Goal: Task Accomplishment & Management: Manage account settings

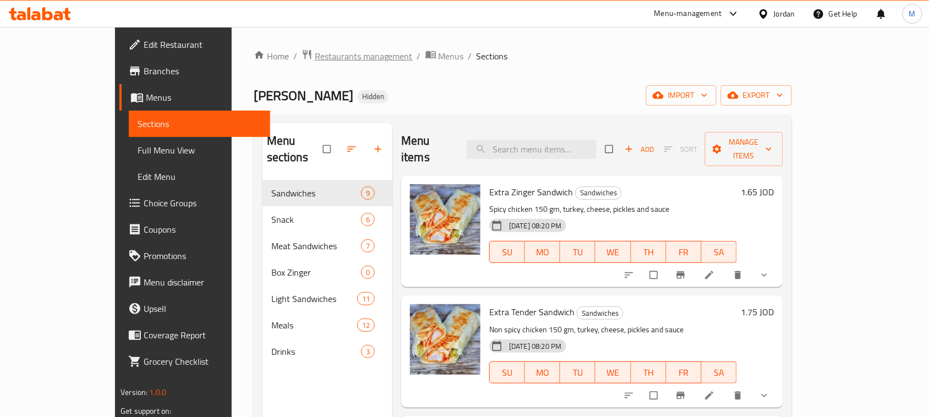
click at [315, 54] on span "Restaurants management" at bounding box center [364, 56] width 98 height 13
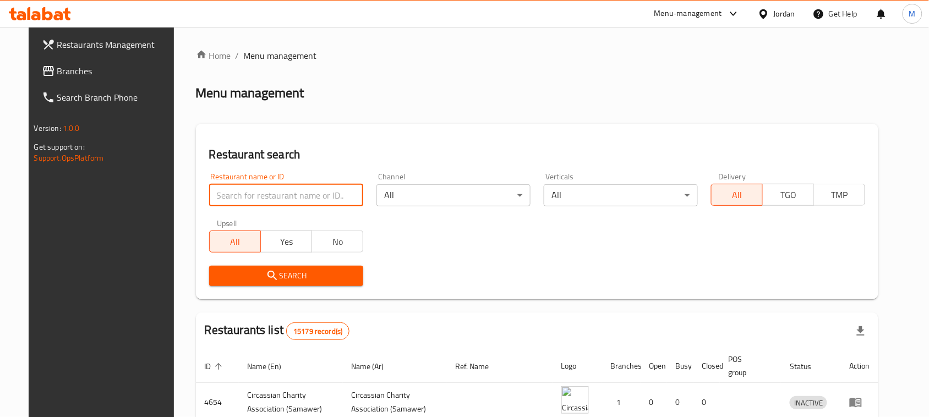
click at [300, 204] on input "search" at bounding box center [286, 195] width 154 height 22
paste input "We Smash Burger"
type input "We Smash Burger"
click button "Search" at bounding box center [286, 276] width 154 height 20
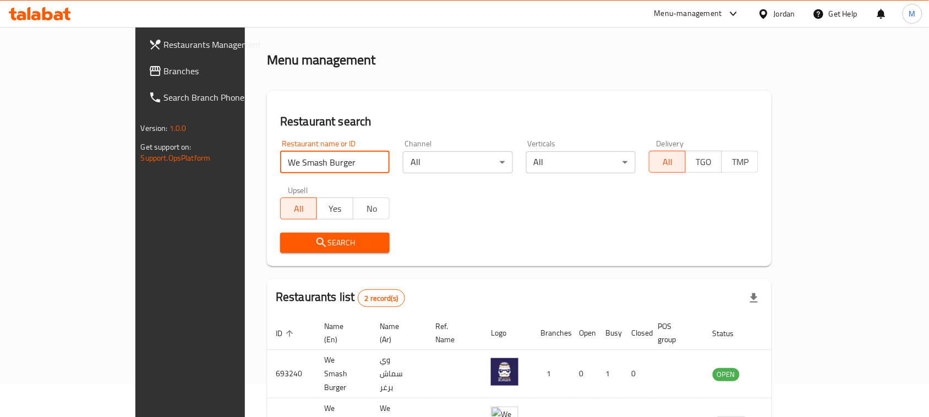
scroll to position [91, 0]
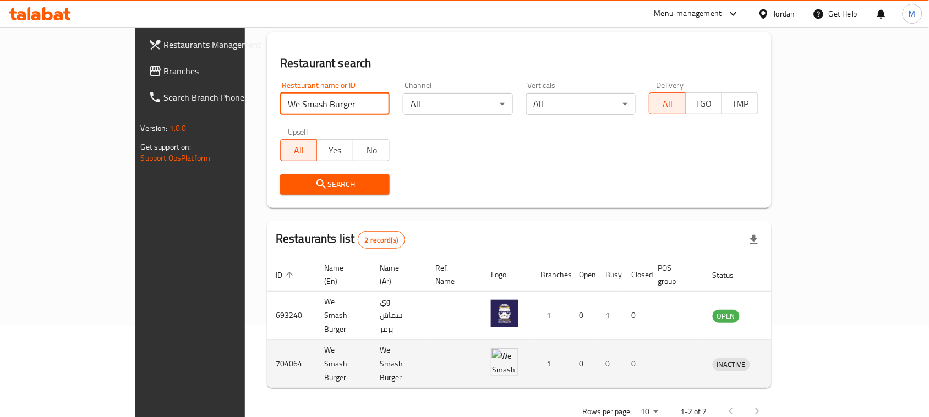
click at [784, 360] on icon "enhanced table" at bounding box center [778, 364] width 12 height 9
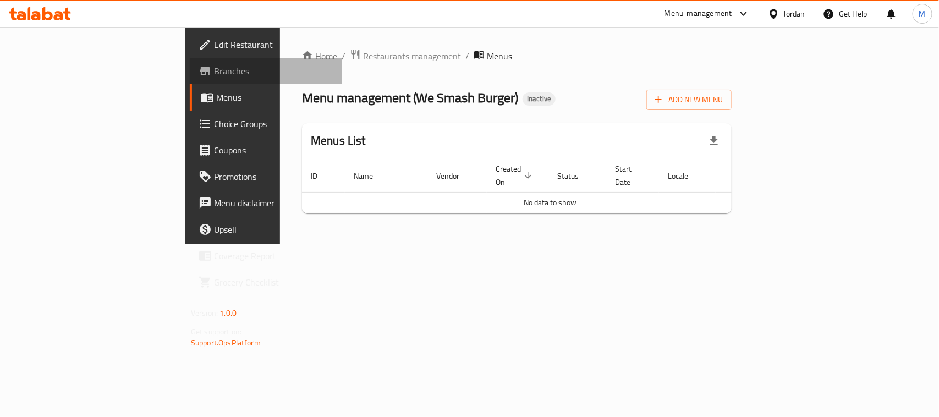
click at [214, 73] on span "Branches" at bounding box center [273, 70] width 119 height 13
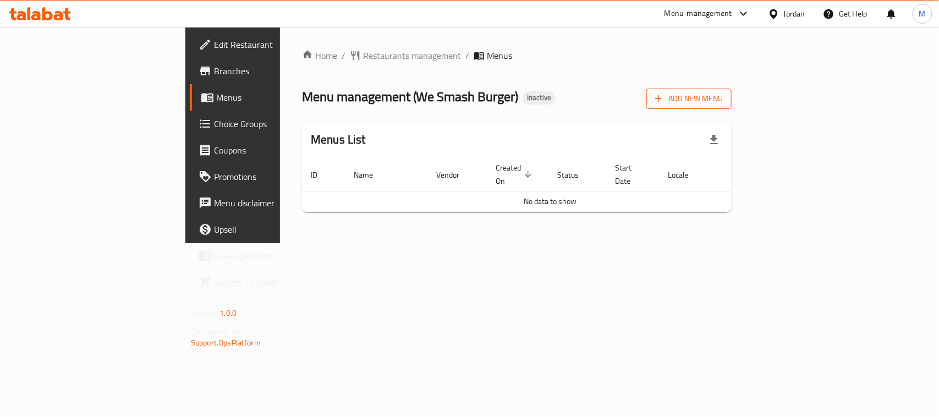
click at [732, 91] on button "Add New Menu" at bounding box center [688, 99] width 85 height 20
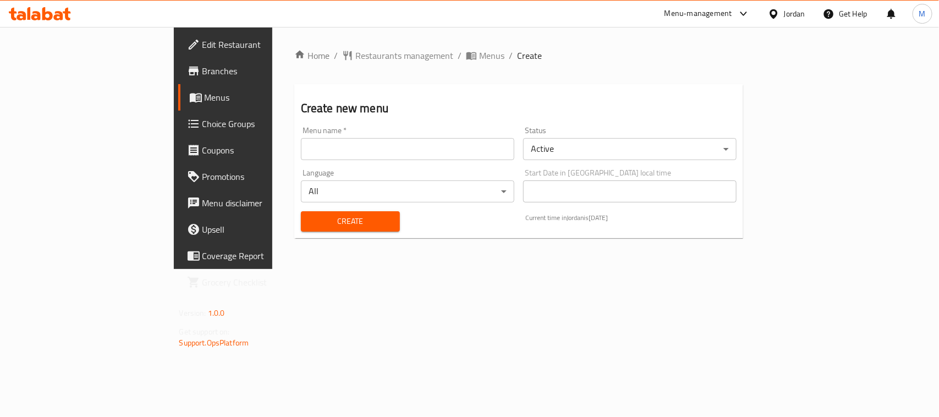
click at [301, 153] on input "text" at bounding box center [407, 149] width 213 height 22
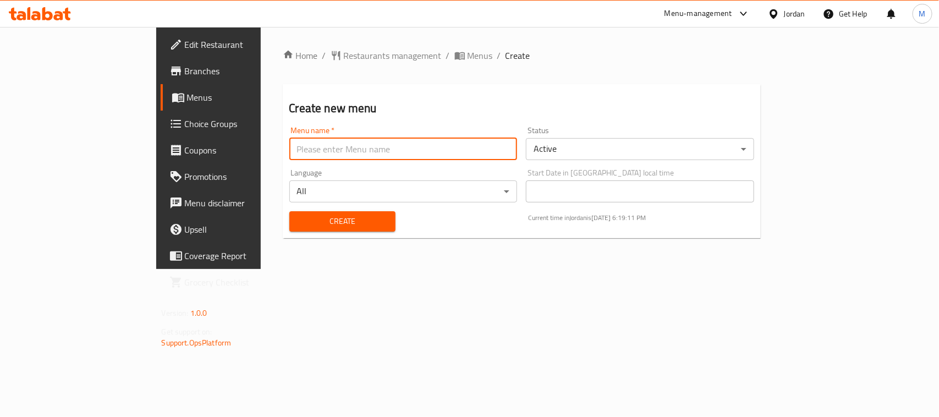
type input "New"
click at [298, 221] on span "Create" at bounding box center [342, 222] width 89 height 14
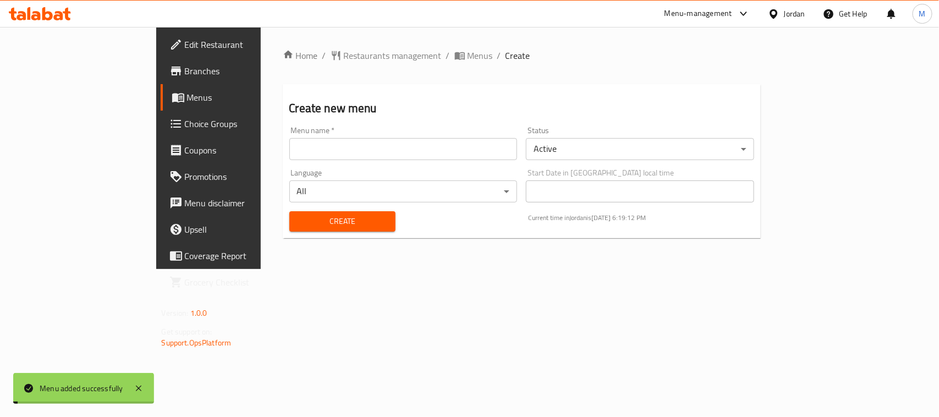
click at [388, 61] on ol "Home / Restaurants management / Menus / Create" at bounding box center [522, 55] width 479 height 13
click at [468, 56] on span "Menus" at bounding box center [480, 55] width 25 height 13
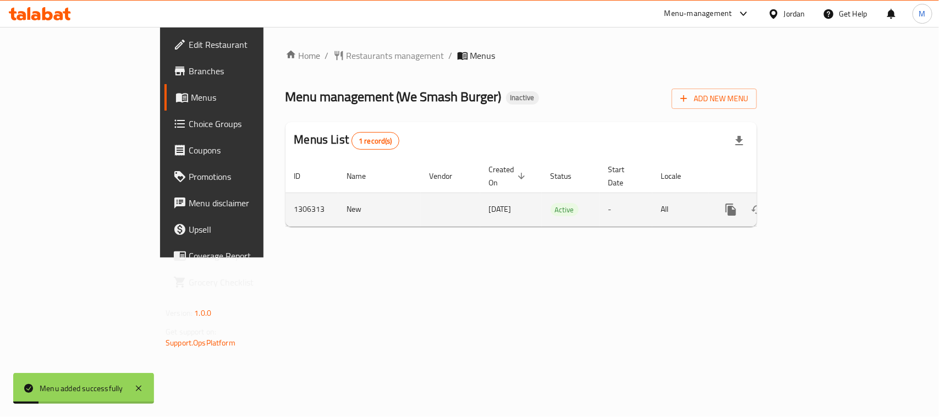
click at [817, 203] on icon "enhanced table" at bounding box center [810, 209] width 13 height 13
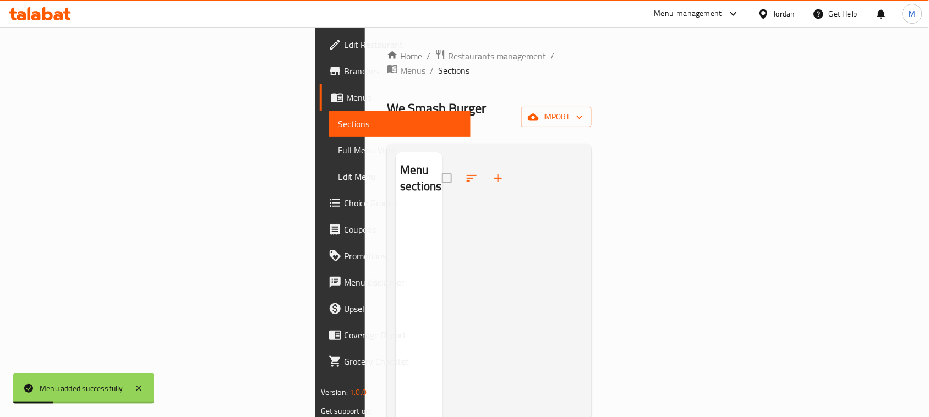
click at [591, 107] on div "Home / Restaurants management / Menus / Sections We Smash Burger Inactive impor…" at bounding box center [489, 313] width 205 height 529
click at [591, 107] on button "import" at bounding box center [556, 117] width 70 height 20
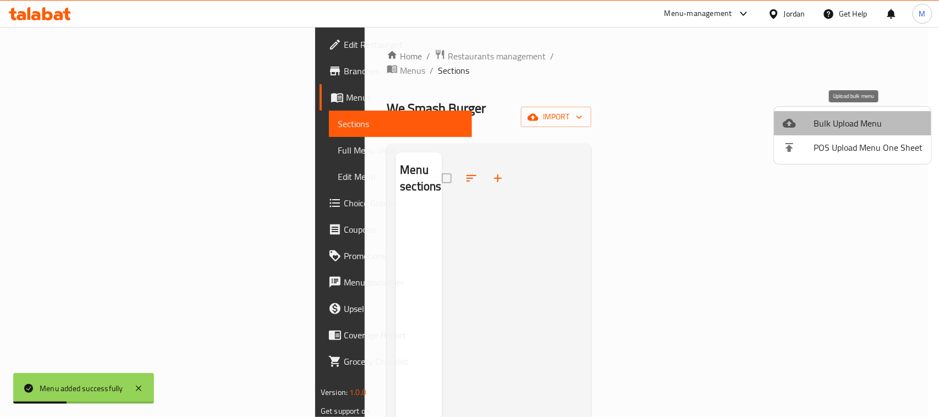
click at [858, 125] on span "Bulk Upload Menu" at bounding box center [868, 123] width 109 height 13
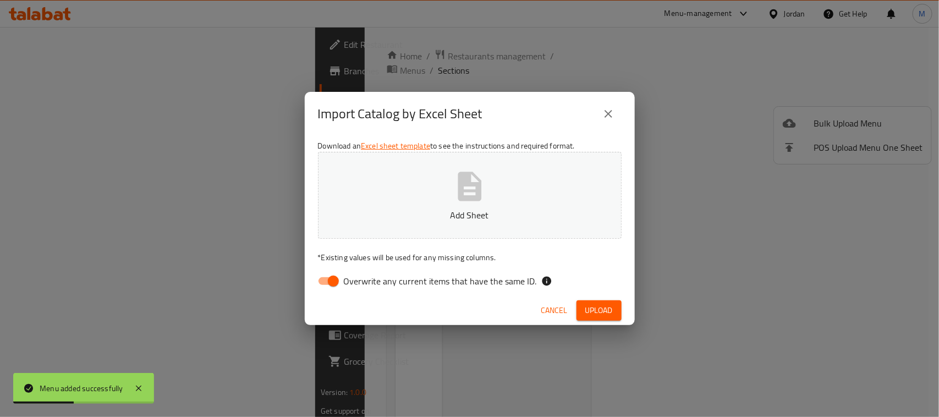
click at [343, 276] on input "Overwrite any current items that have the same ID." at bounding box center [333, 281] width 63 height 21
checkbox input "false"
click at [597, 306] on span "Upload" at bounding box center [599, 311] width 28 height 14
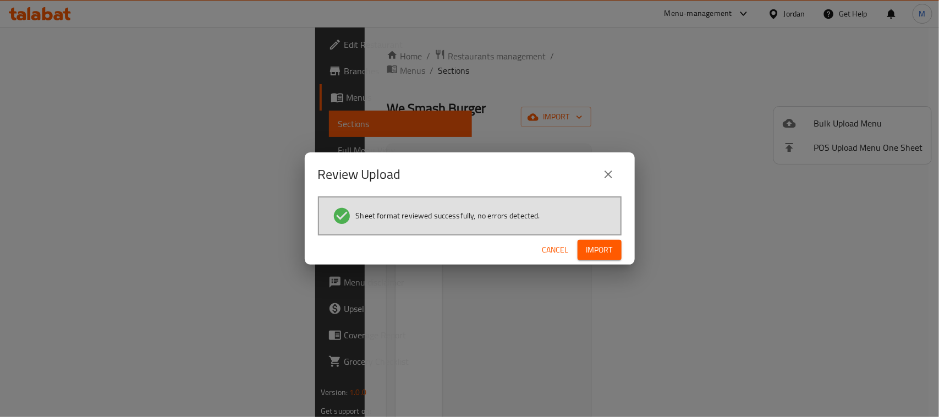
click at [584, 249] on button "Import" at bounding box center [600, 250] width 44 height 20
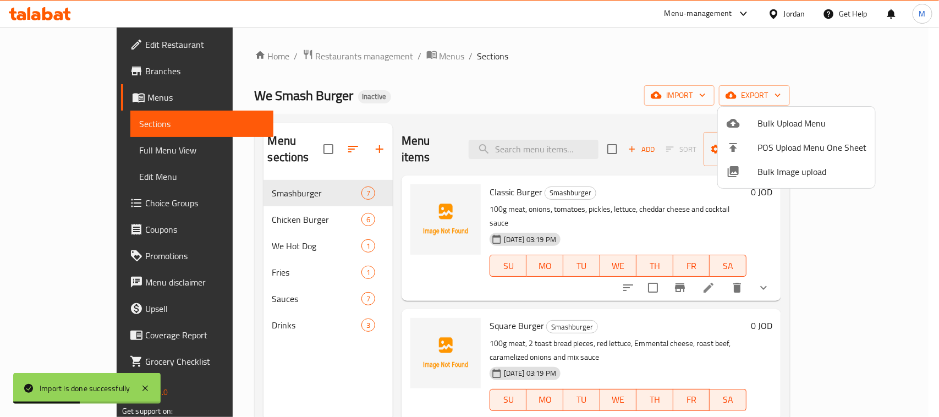
click at [88, 146] on div at bounding box center [469, 208] width 939 height 417
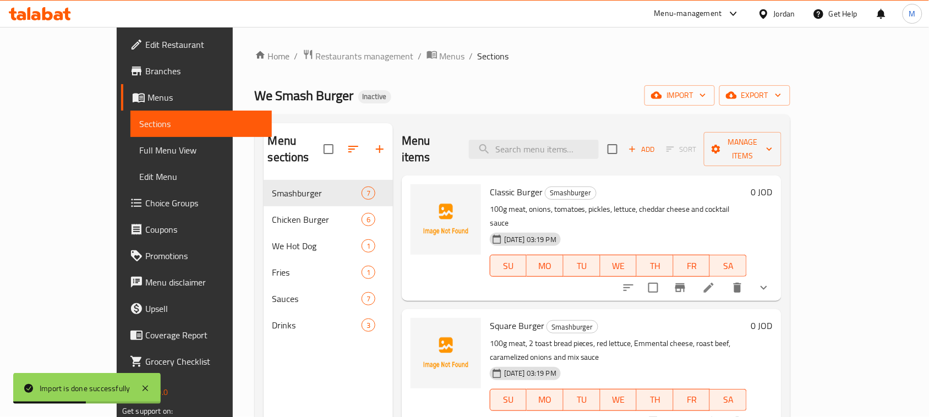
click at [139, 150] on span "Full Menu View" at bounding box center [201, 150] width 124 height 13
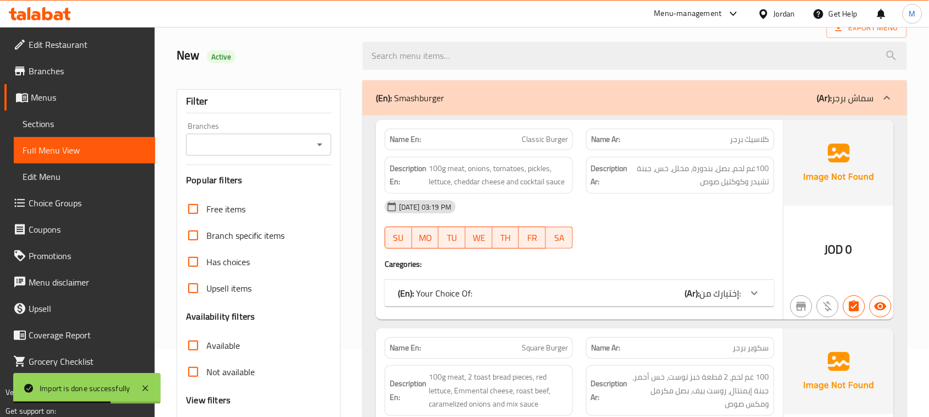
scroll to position [206, 0]
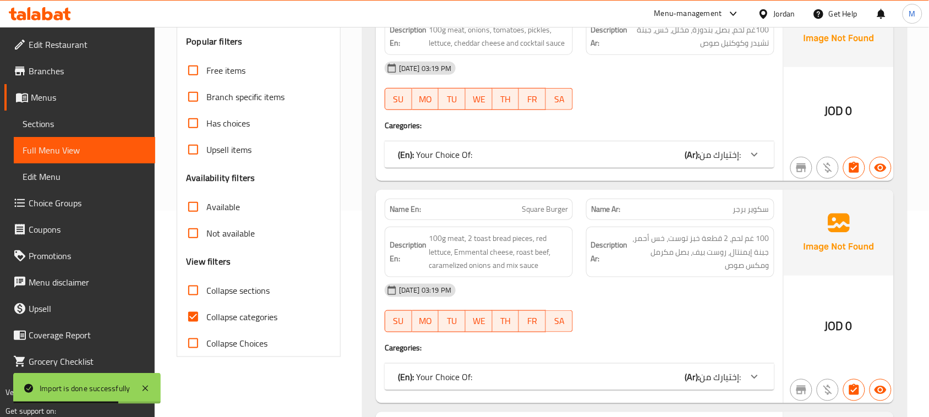
click at [207, 328] on label "Collapse categories" at bounding box center [228, 317] width 97 height 26
click at [206, 328] on input "Collapse categories" at bounding box center [193, 317] width 26 height 26
checkbox input "false"
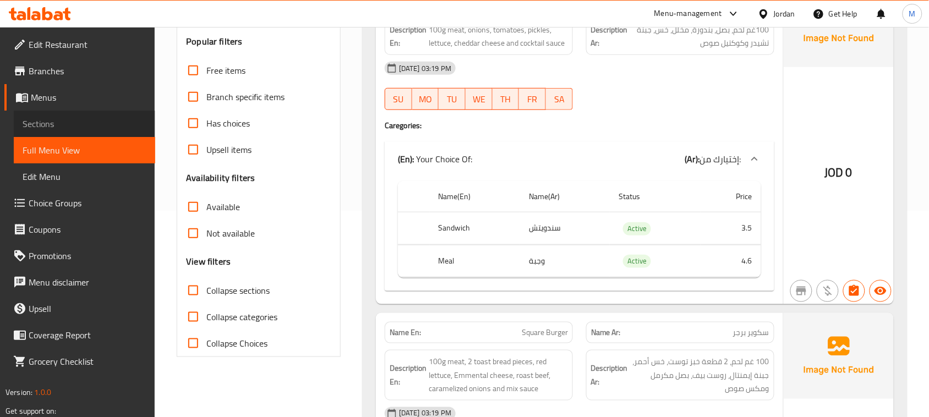
click at [53, 120] on span "Sections" at bounding box center [85, 123] width 124 height 13
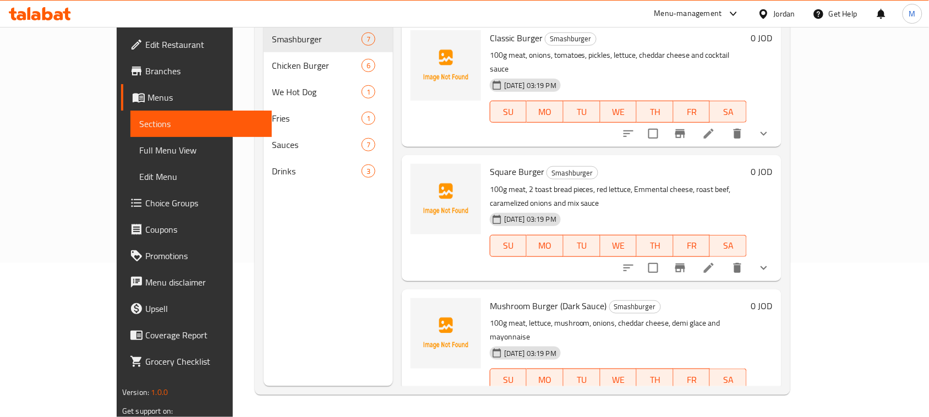
scroll to position [155, 0]
click at [812, 182] on div "Home / Restaurants management / Menus / Sections We Smash Burger Inactive impor…" at bounding box center [522, 145] width 579 height 544
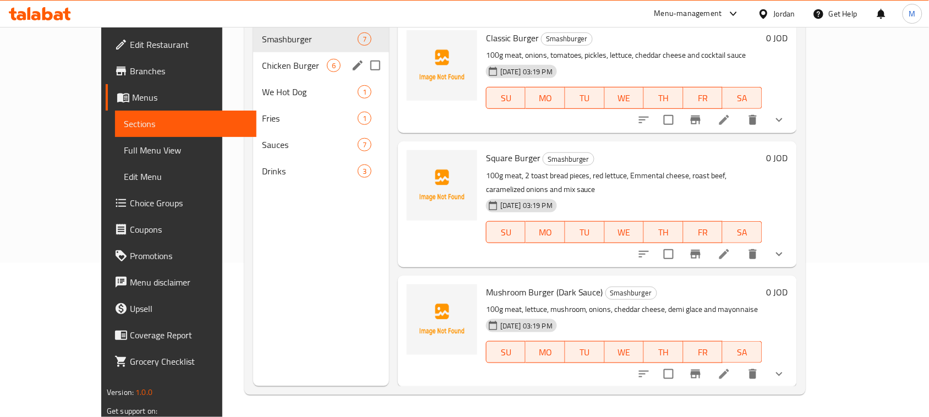
click at [262, 59] on span "Chicken Burger" at bounding box center [294, 65] width 65 height 13
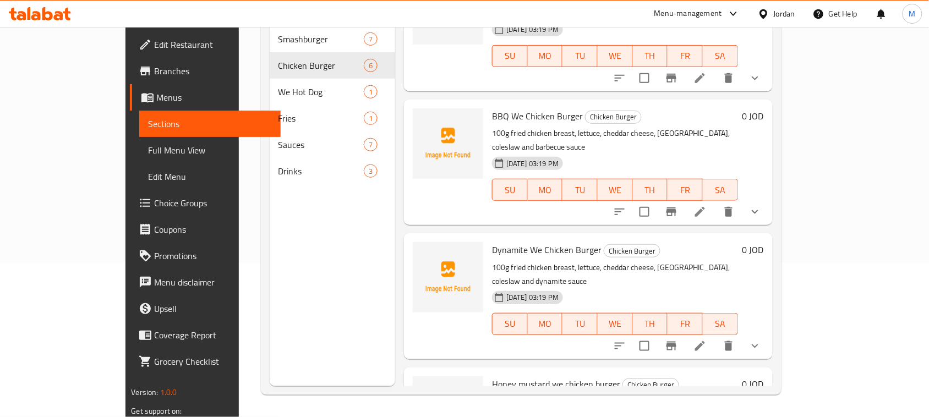
scroll to position [275, 0]
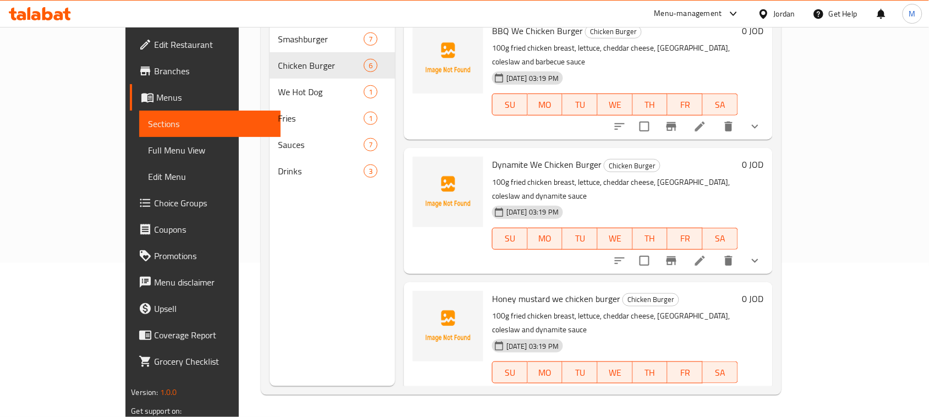
click at [492, 290] on span "Honey mustard we chicken burger" at bounding box center [556, 298] width 128 height 17
copy h6 "Honey mustard we chicken burger"
click at [685, 291] on h6 "Honey mustard we chicken burger Chicken Burger" at bounding box center [614, 298] width 245 height 15
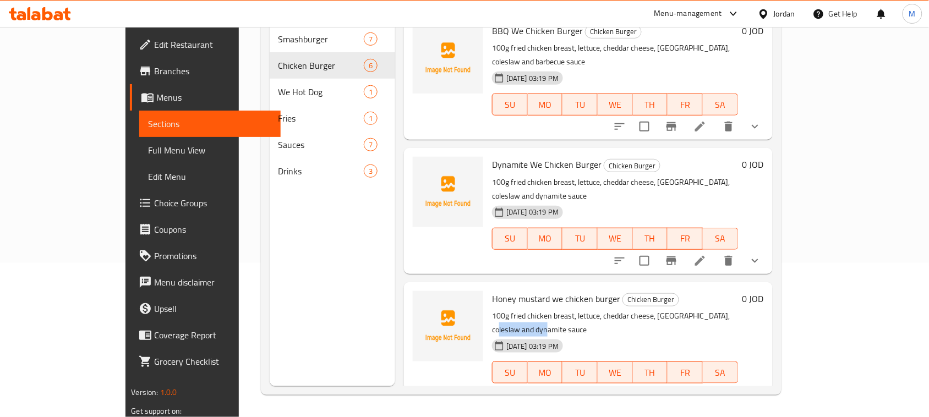
drag, startPoint x: 693, startPoint y: 243, endPoint x: 747, endPoint y: 238, distance: 54.1
click at [737, 309] on p "100g fried chicken breast, lettuce, cheddar cheese, [GEOGRAPHIC_DATA], coleslaw…" at bounding box center [614, 323] width 245 height 28
copy p "dynamite sauce"
drag, startPoint x: 61, startPoint y: 145, endPoint x: 105, endPoint y: 171, distance: 51.0
click at [148, 145] on span "Full Menu View" at bounding box center [210, 150] width 124 height 13
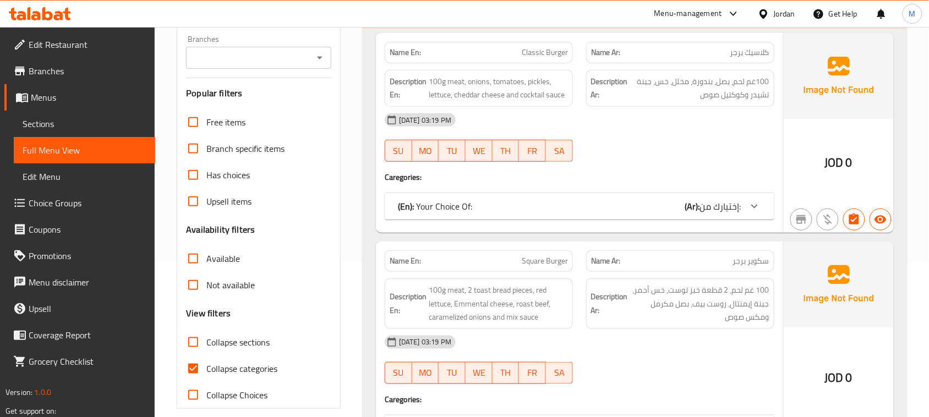
click at [70, 119] on span "Sections" at bounding box center [85, 123] width 124 height 13
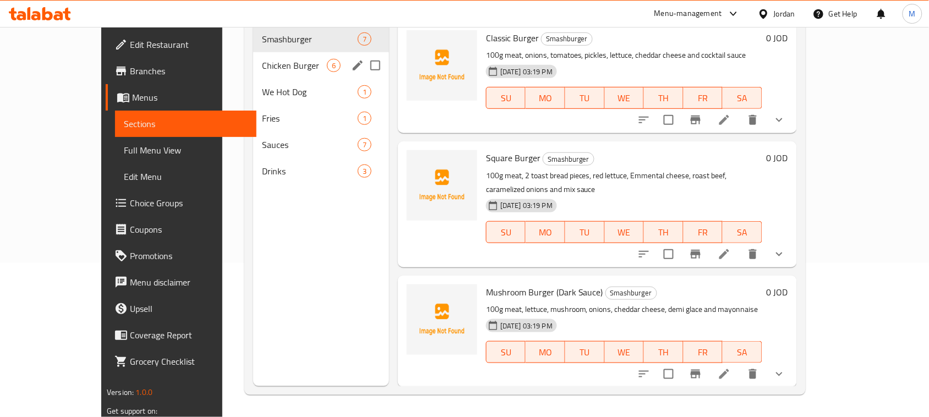
click at [262, 59] on span "Chicken Burger" at bounding box center [294, 65] width 65 height 13
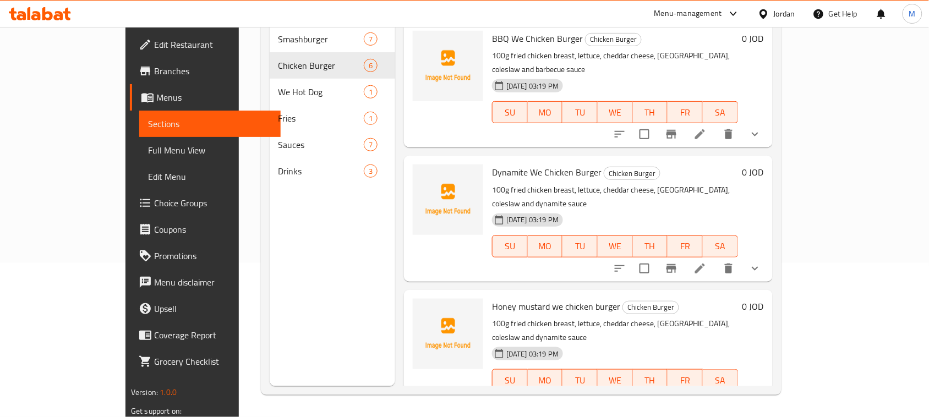
scroll to position [275, 0]
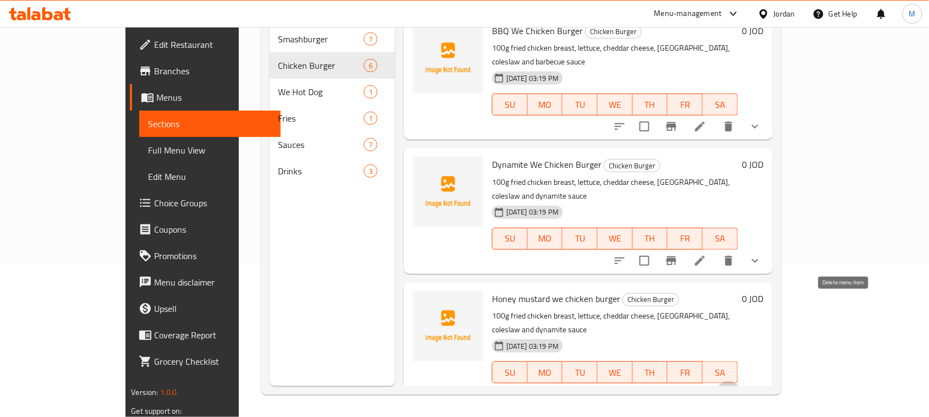
click at [732, 389] on icon "delete" at bounding box center [728, 394] width 8 height 10
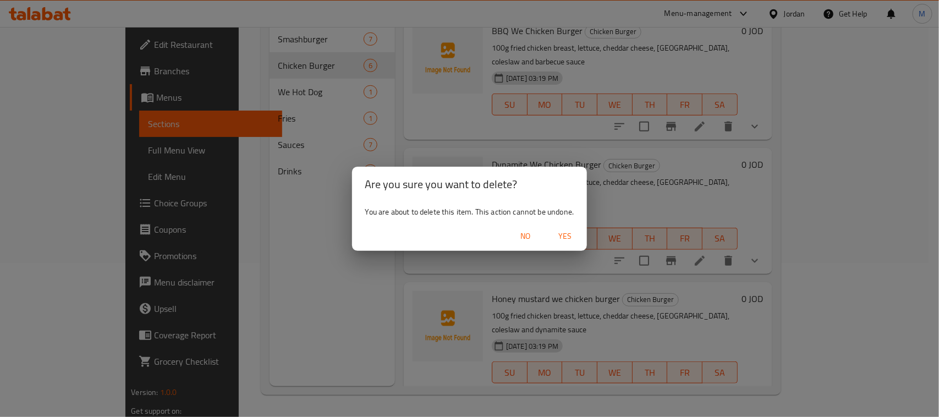
click at [565, 228] on button "Yes" at bounding box center [564, 236] width 35 height 20
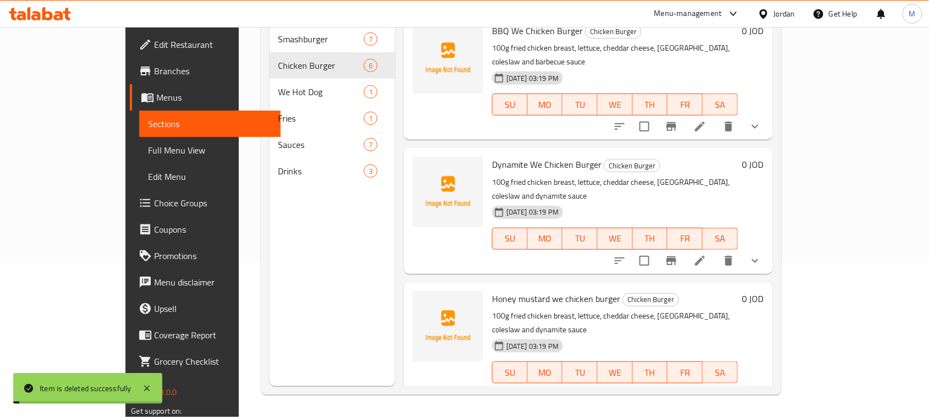
scroll to position [210, 0]
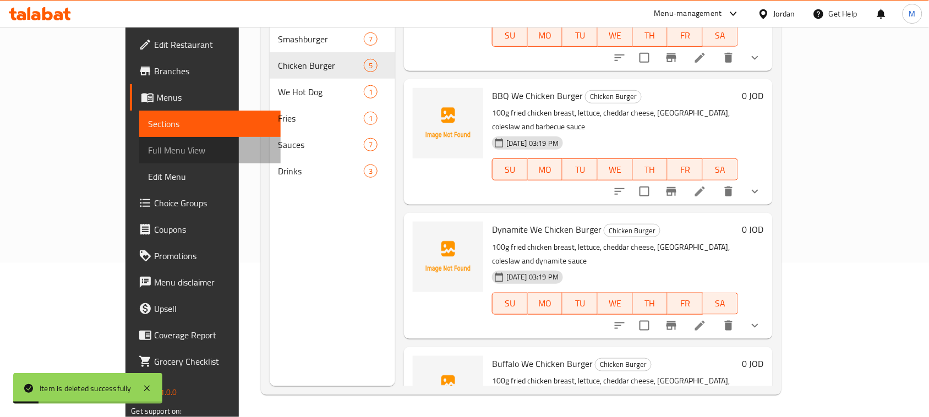
click at [148, 150] on span "Full Menu View" at bounding box center [210, 150] width 124 height 13
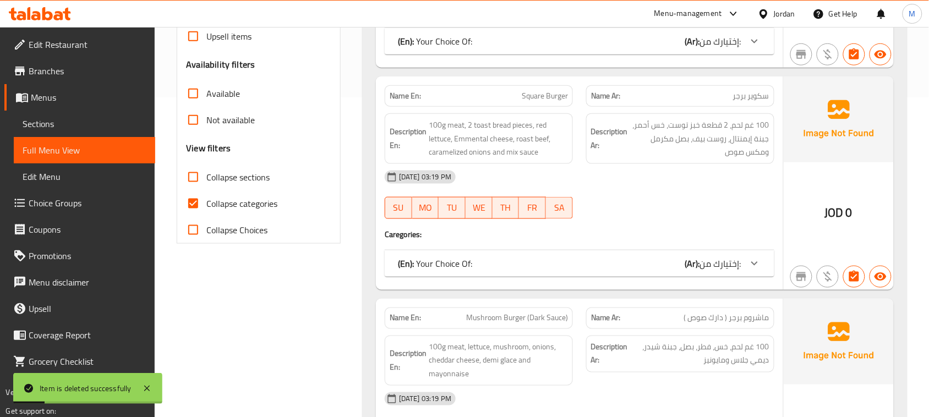
scroll to position [361, 0]
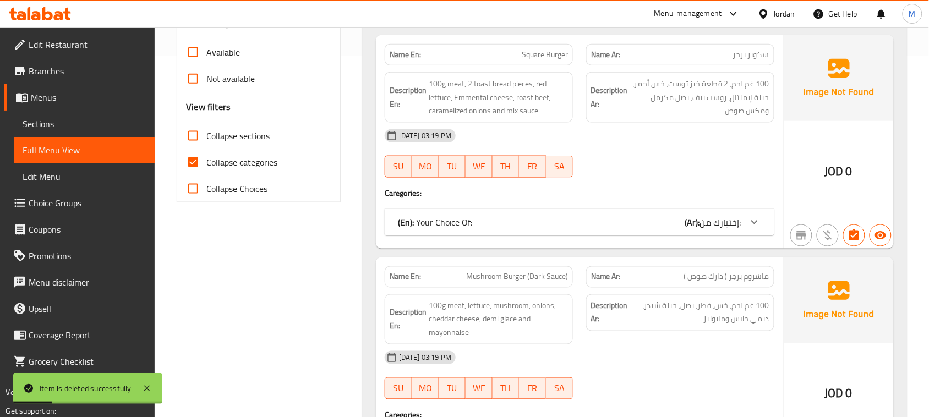
click at [195, 161] on input "Collapse categories" at bounding box center [193, 162] width 26 height 26
checkbox input "false"
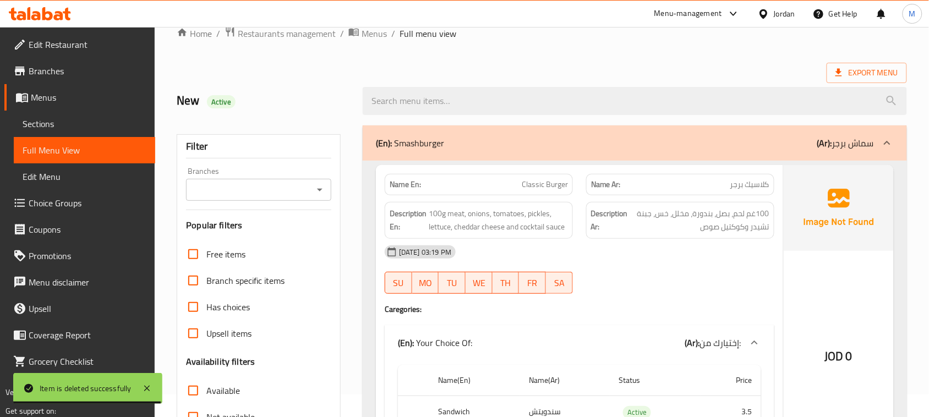
scroll to position [275, 0]
